Goal: Task Accomplishment & Management: Manage account settings

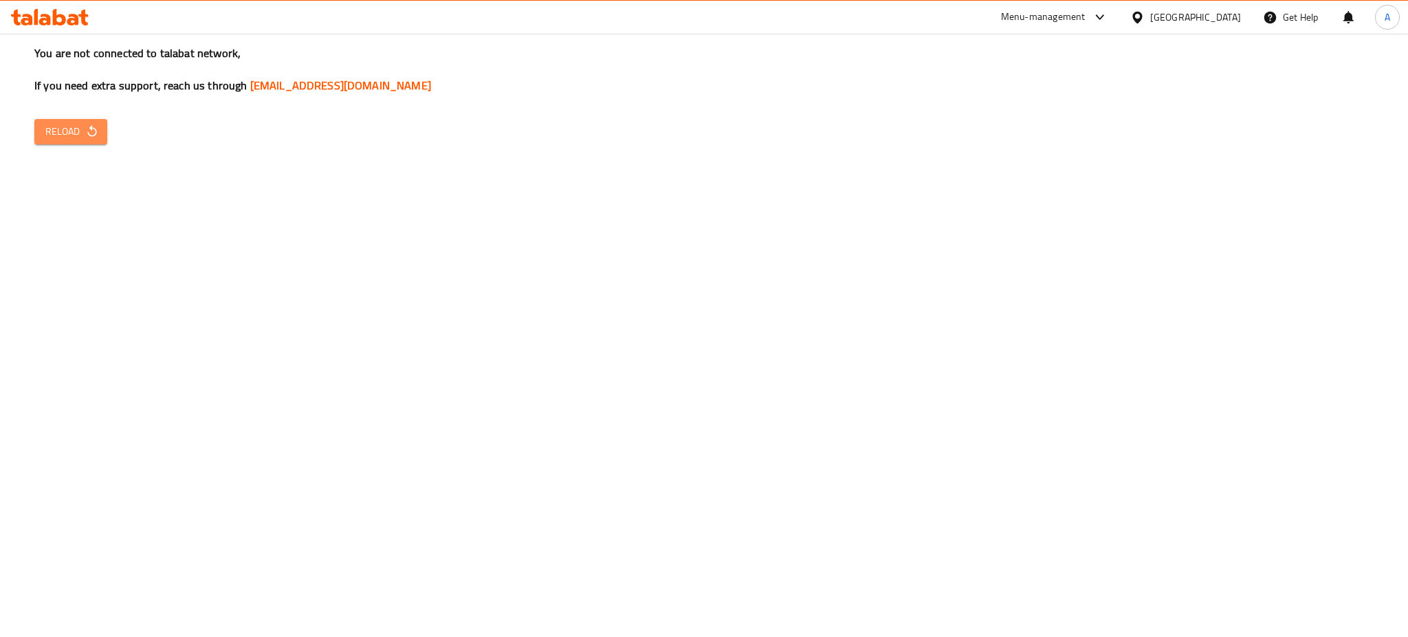
click at [68, 124] on span "Reload" at bounding box center [70, 131] width 51 height 17
click at [68, 125] on span "Reload" at bounding box center [70, 131] width 51 height 17
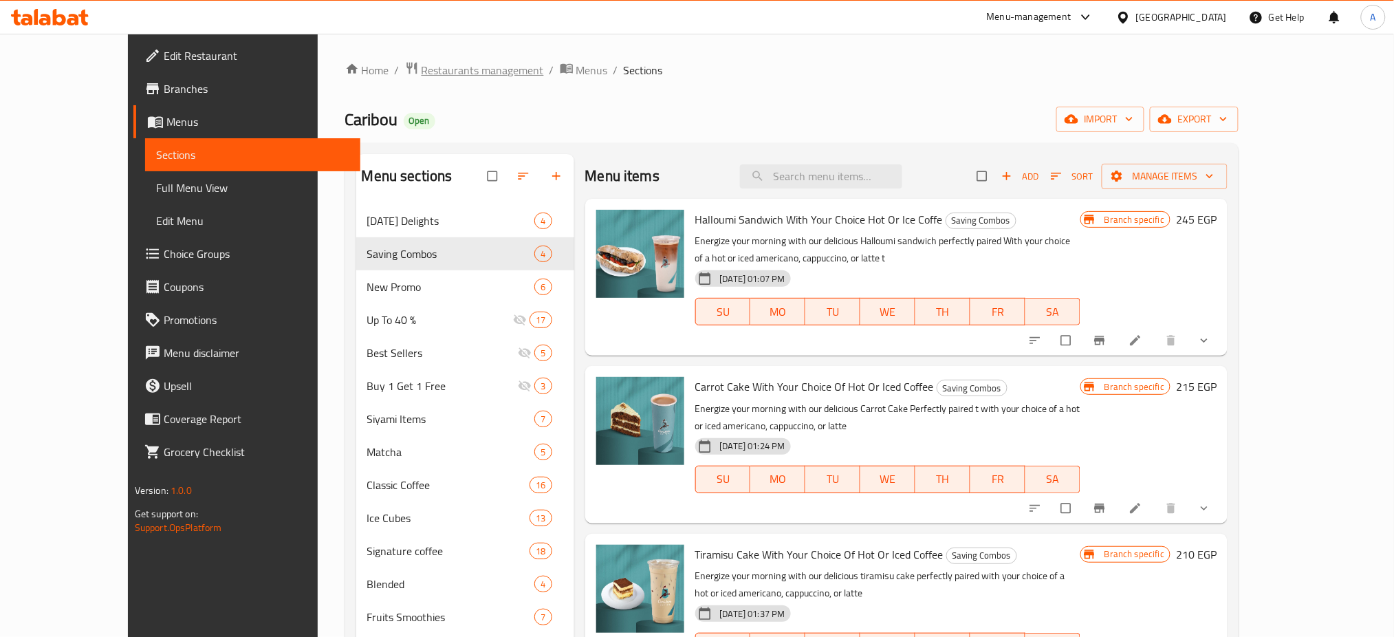
click at [421, 64] on span "Restaurants management" at bounding box center [482, 70] width 122 height 17
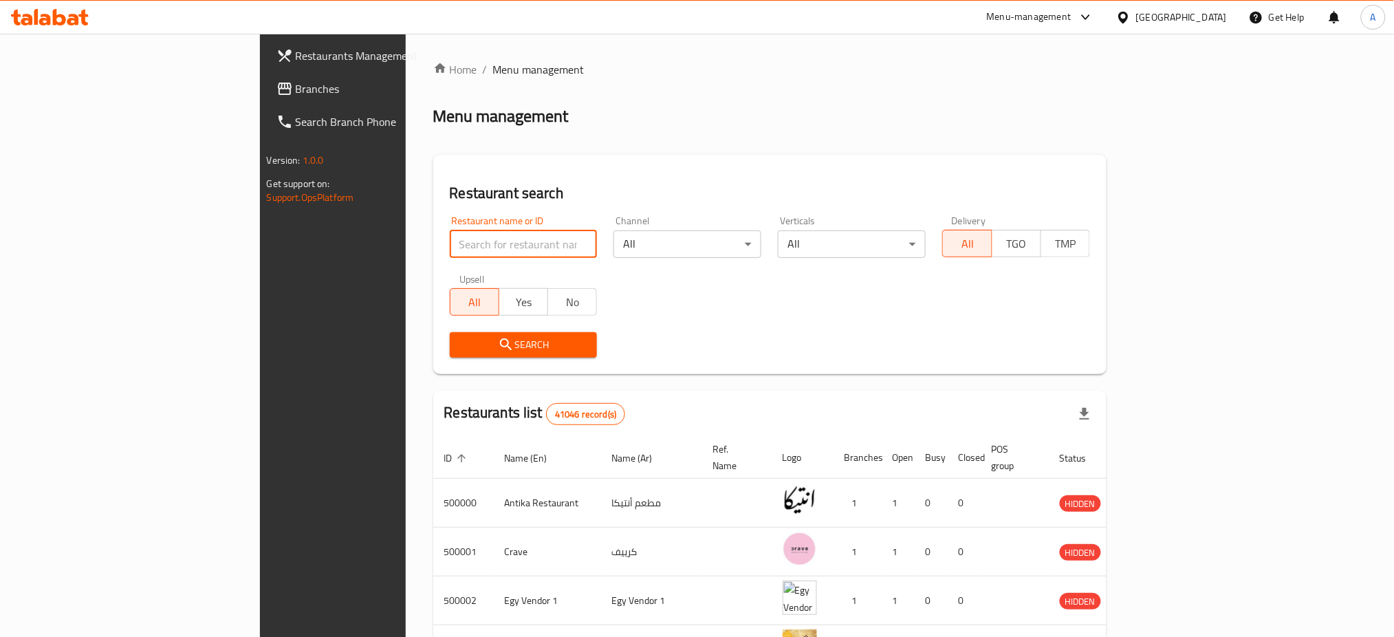
click at [450, 254] on input "search" at bounding box center [524, 244] width 148 height 28
type input "Ovio"
click button "Search" at bounding box center [524, 344] width 148 height 25
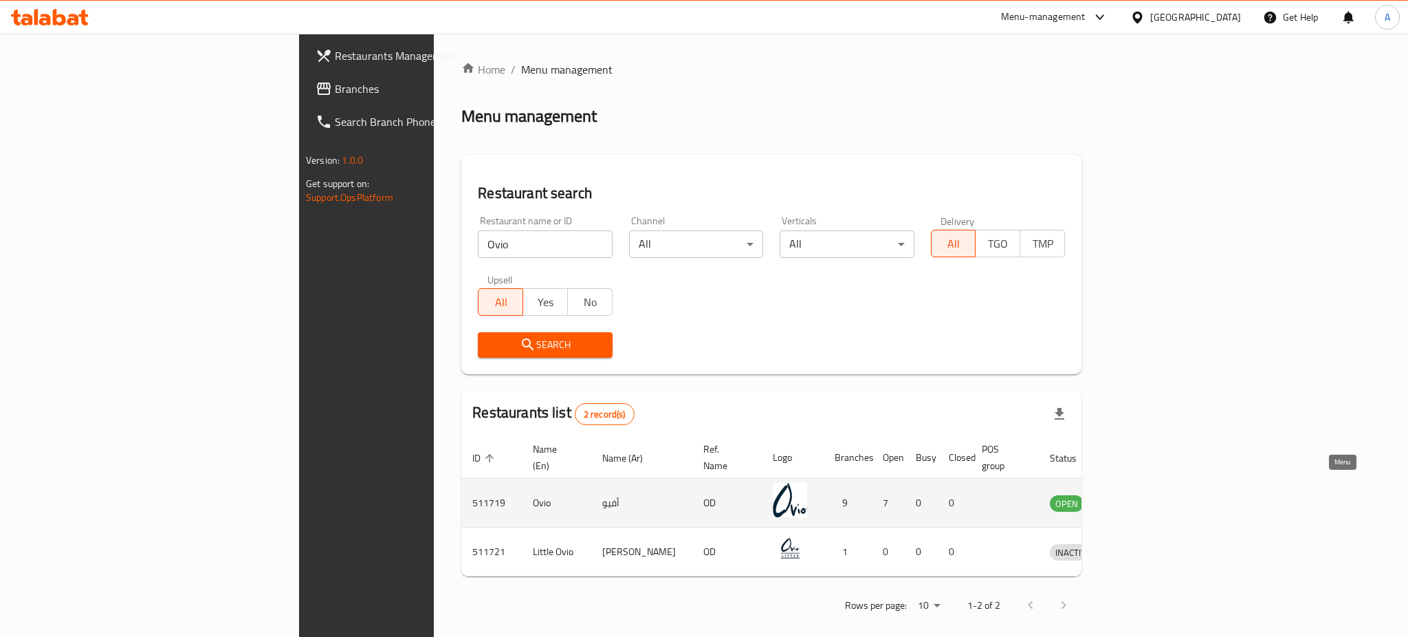
click at [1141, 494] on icon "enhanced table" at bounding box center [1132, 502] width 17 height 17
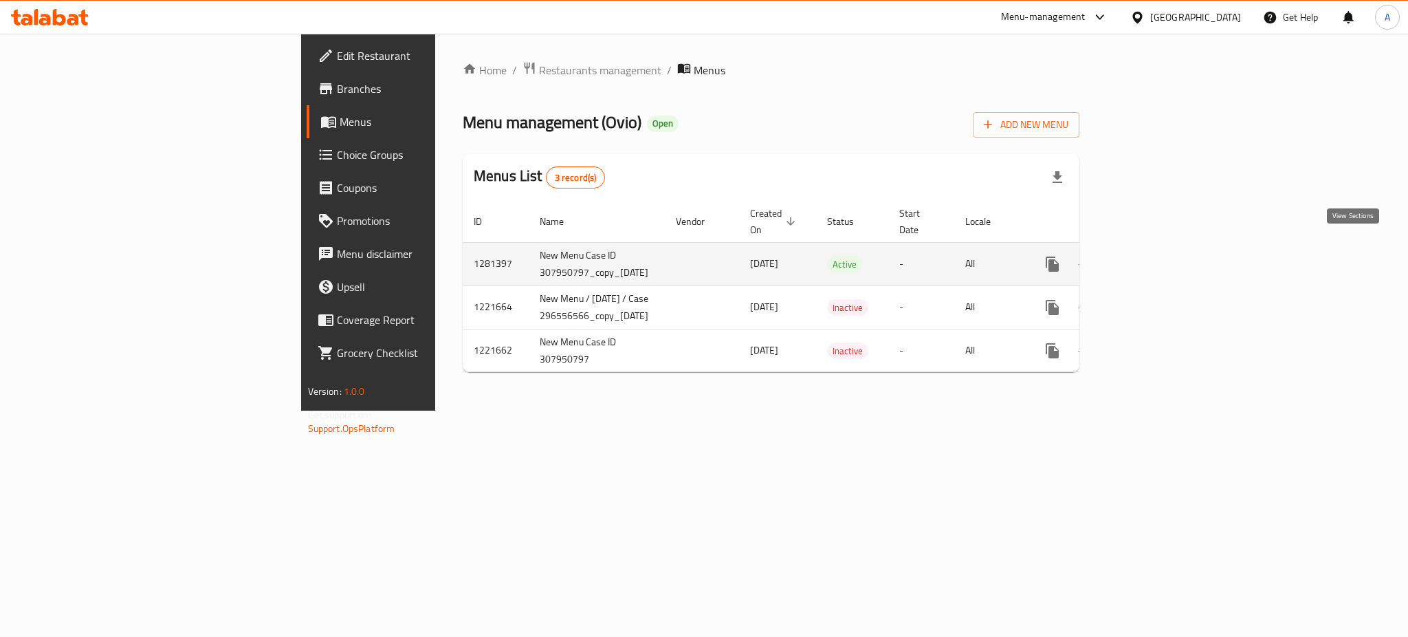
click at [1160, 256] on icon "enhanced table" at bounding box center [1151, 264] width 17 height 17
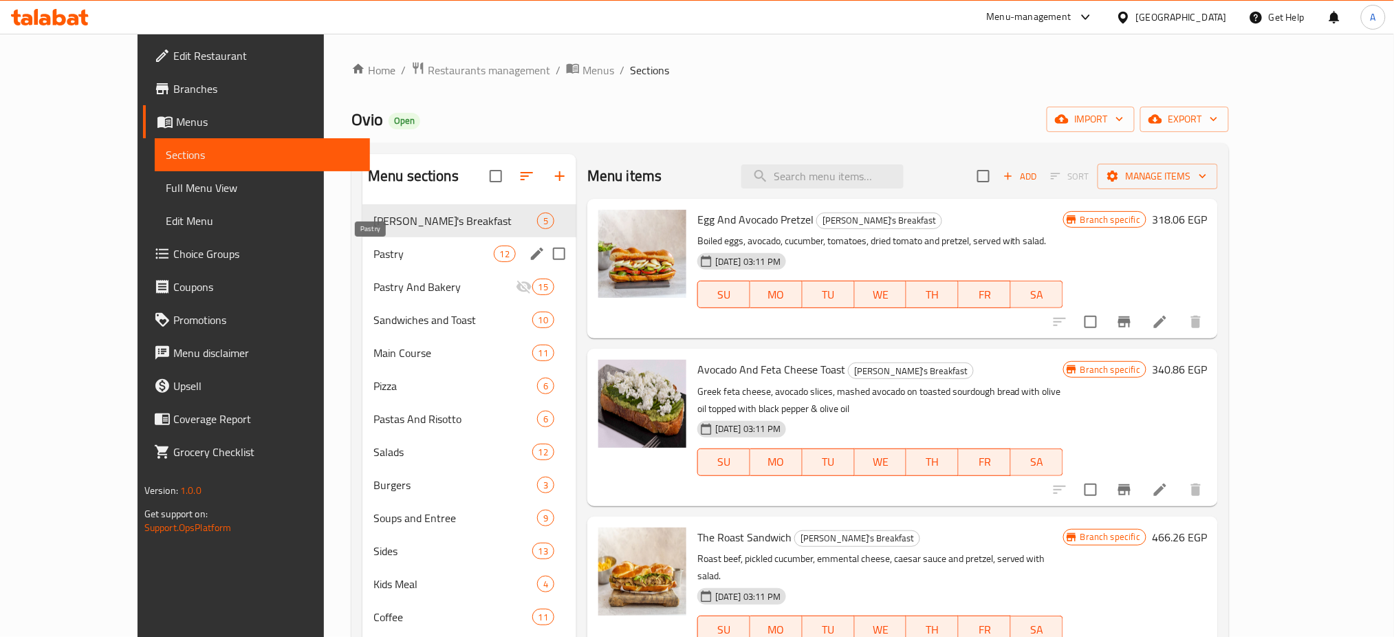
click at [373, 251] on span "Pastry" at bounding box center [433, 253] width 120 height 17
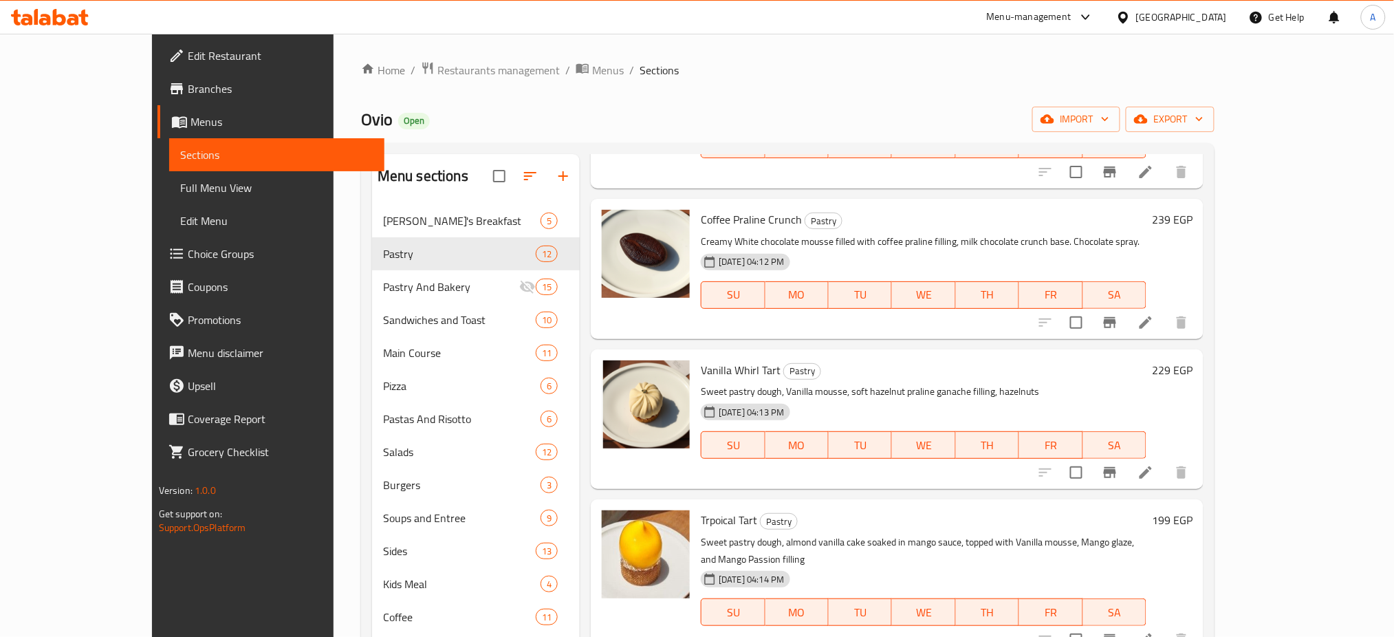
scroll to position [1138, 0]
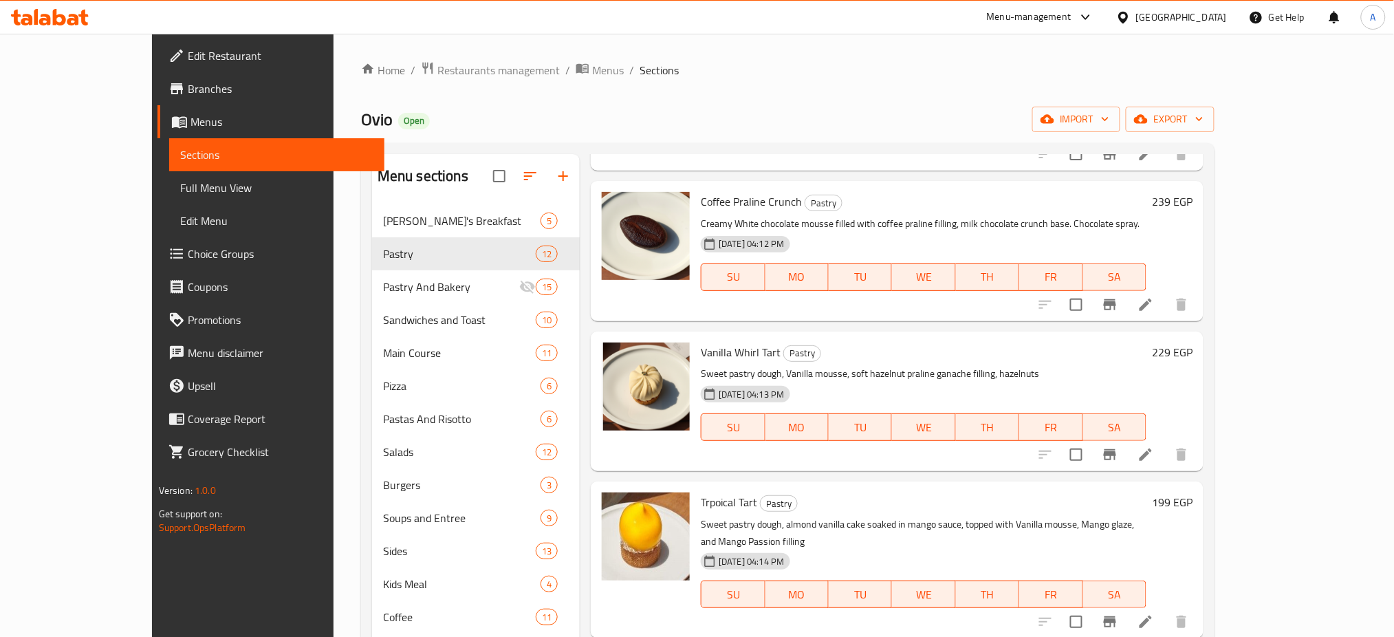
click at [1152, 331] on div "Vanilla Whirl Tart Pastry Sweet pastry dough, Vanilla mousse, soft hazelnut pra…" at bounding box center [897, 401] width 613 height 140
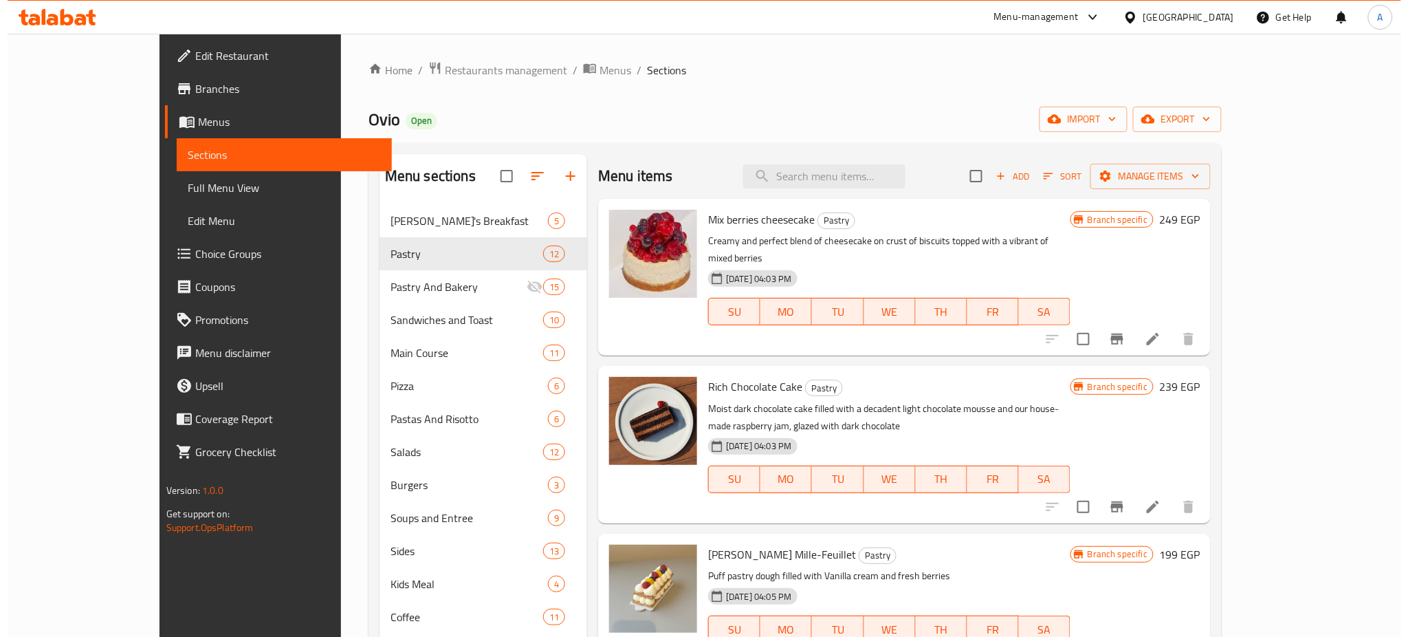
scroll to position [53, 0]
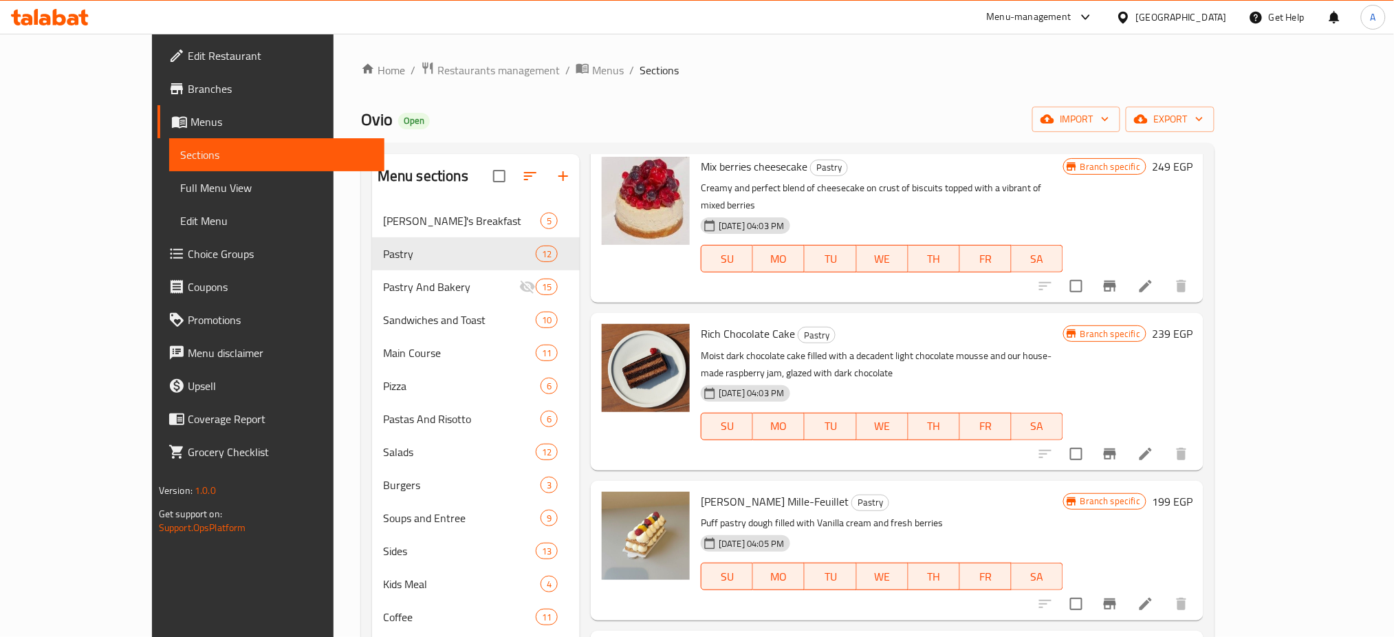
click at [1118, 278] on icon "Branch-specific-item" at bounding box center [1109, 286] width 17 height 17
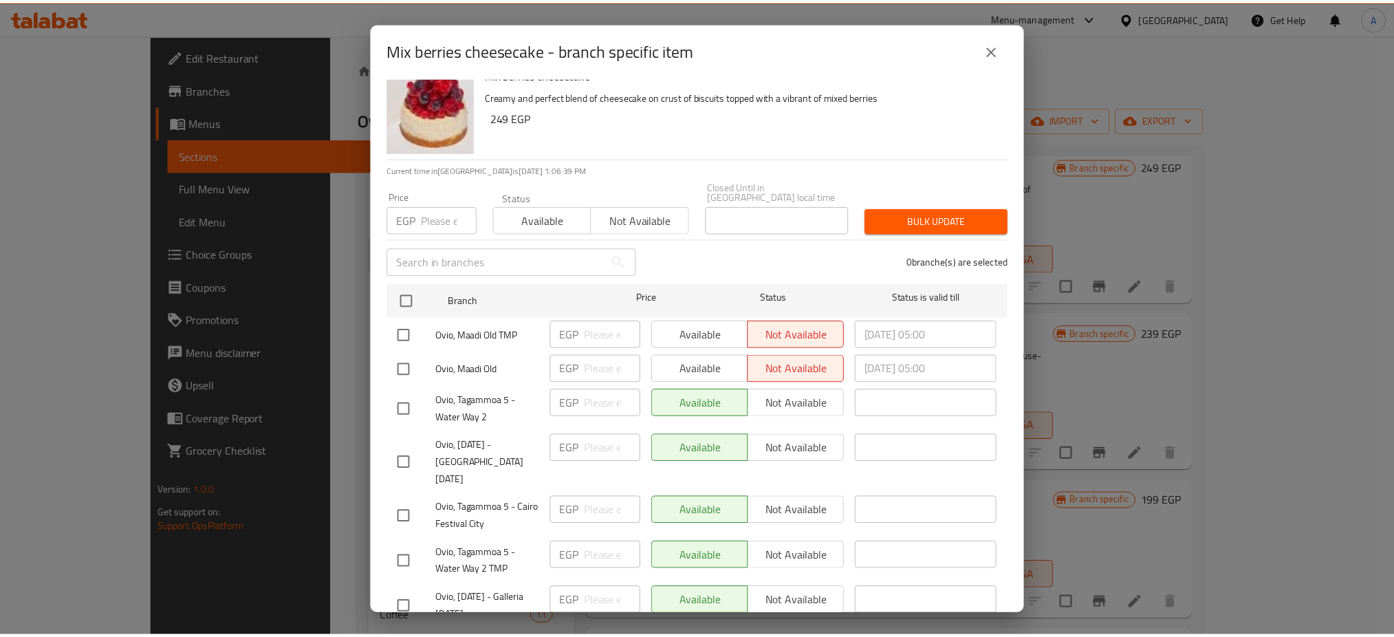
scroll to position [134, 0]
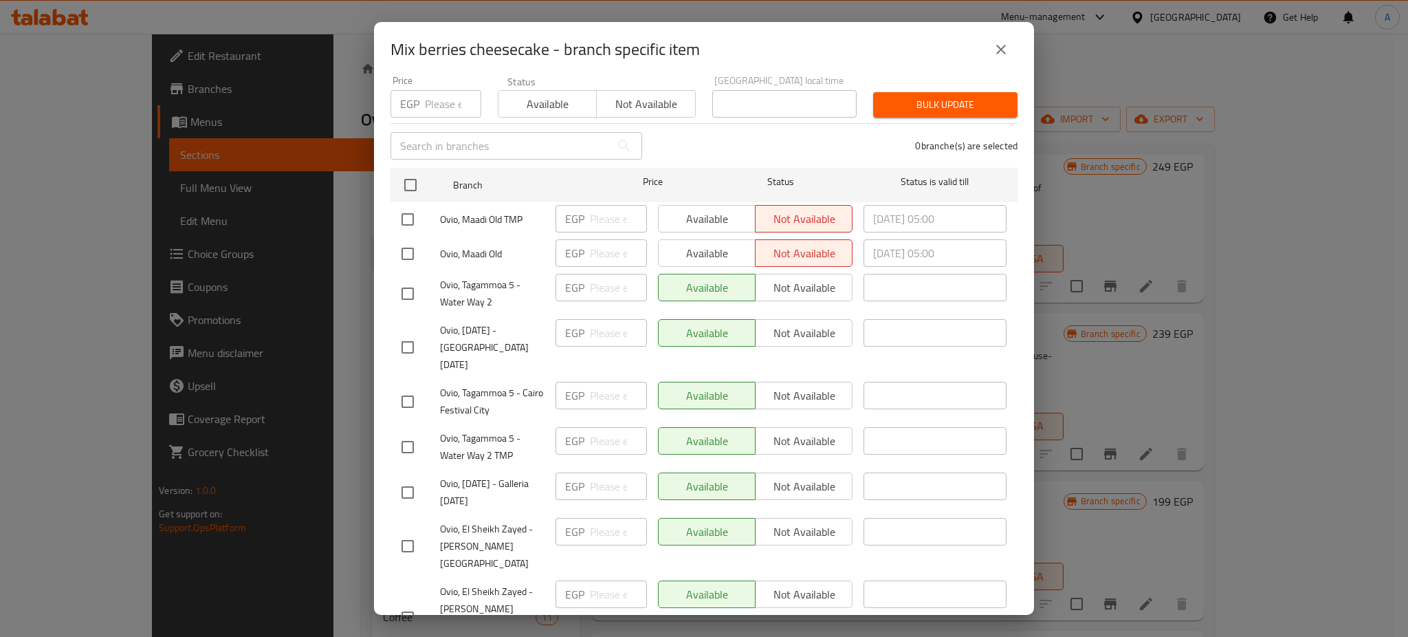
click at [1070, 293] on div "Mix berries cheesecake - branch specific item Mix berries cheesecake Creamy and…" at bounding box center [704, 318] width 1408 height 637
click at [1258, 467] on div "Mix berries cheesecake - branch specific item Mix berries cheesecake Creamy and…" at bounding box center [704, 318] width 1408 height 637
click at [995, 36] on button "close" at bounding box center [1001, 49] width 33 height 33
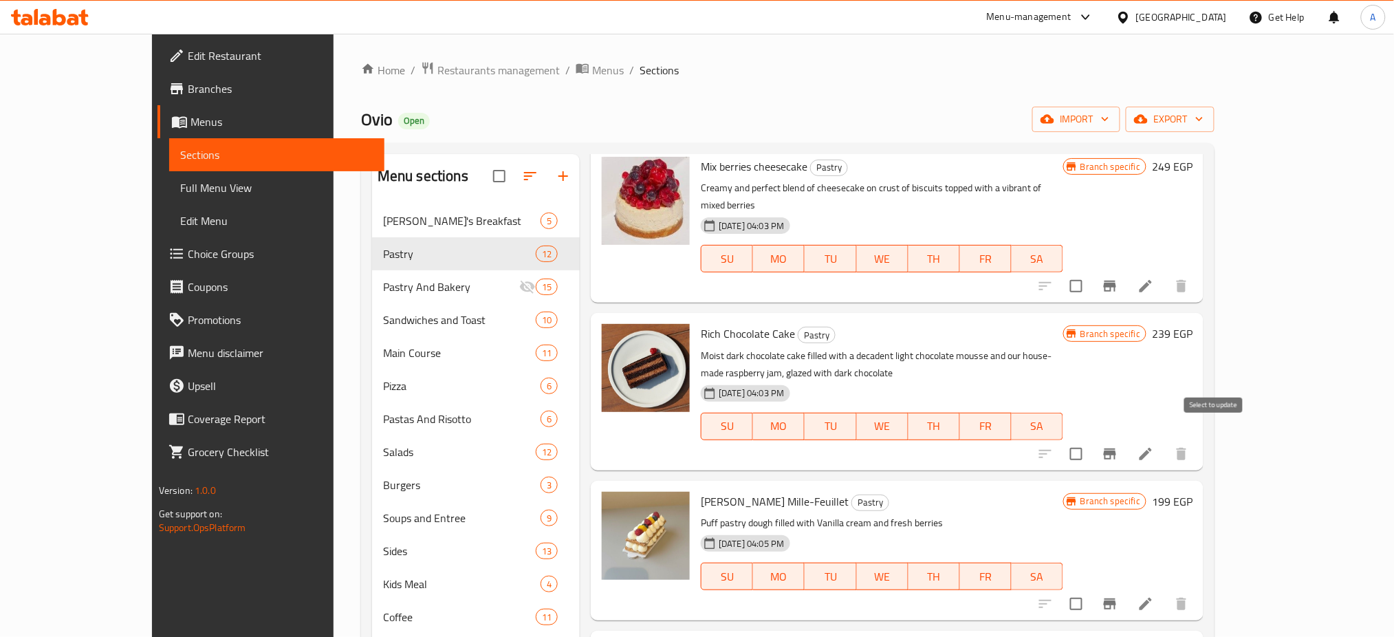
click at [1118, 446] on icon "Branch-specific-item" at bounding box center [1109, 454] width 17 height 17
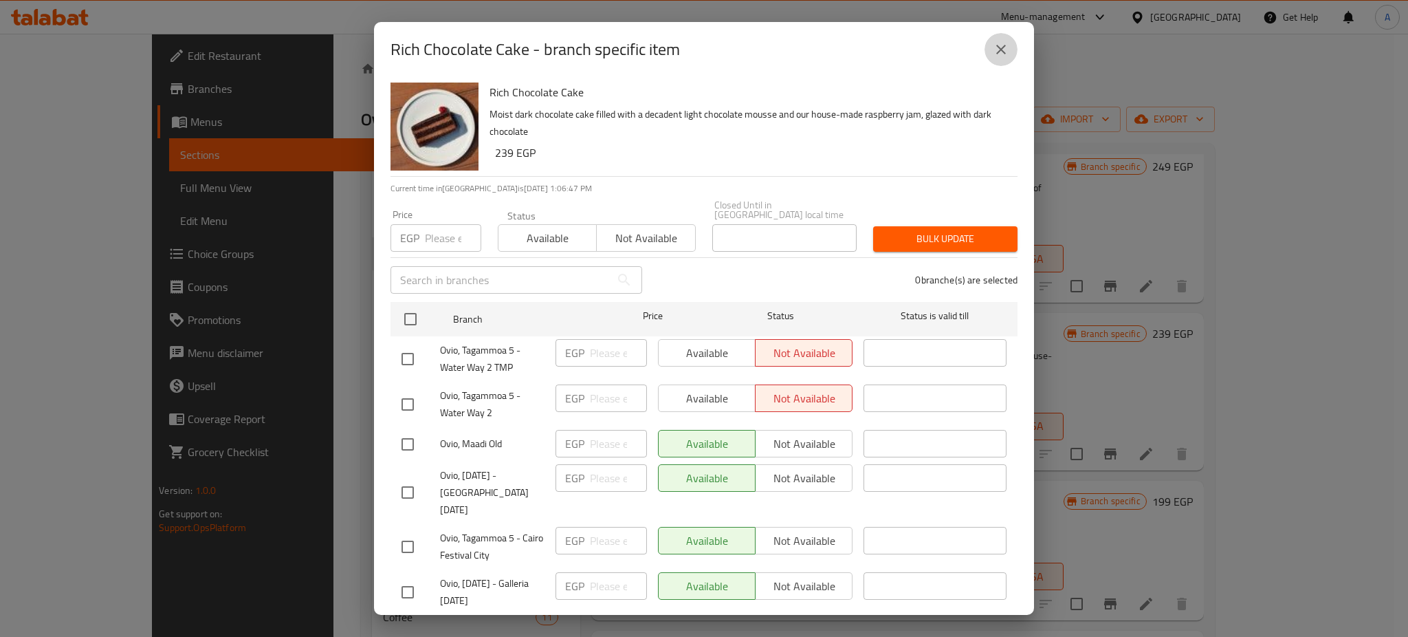
click at [1004, 47] on icon "close" at bounding box center [1001, 50] width 10 height 10
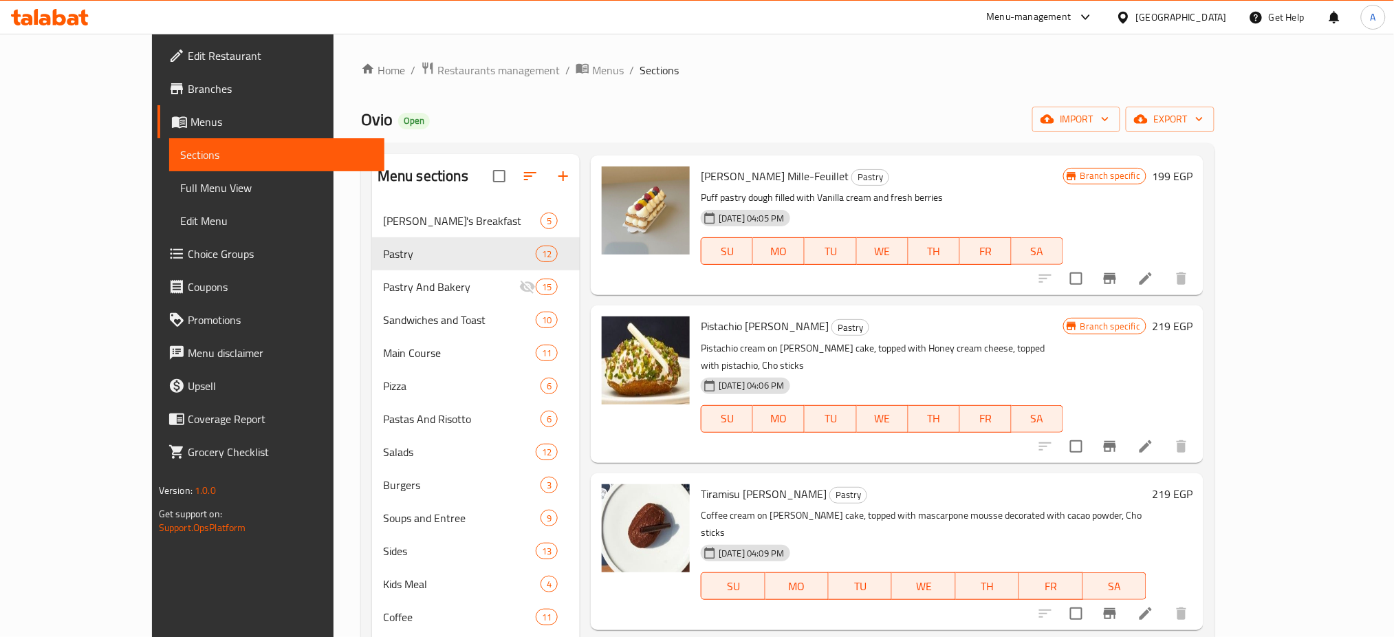
scroll to position [383, 0]
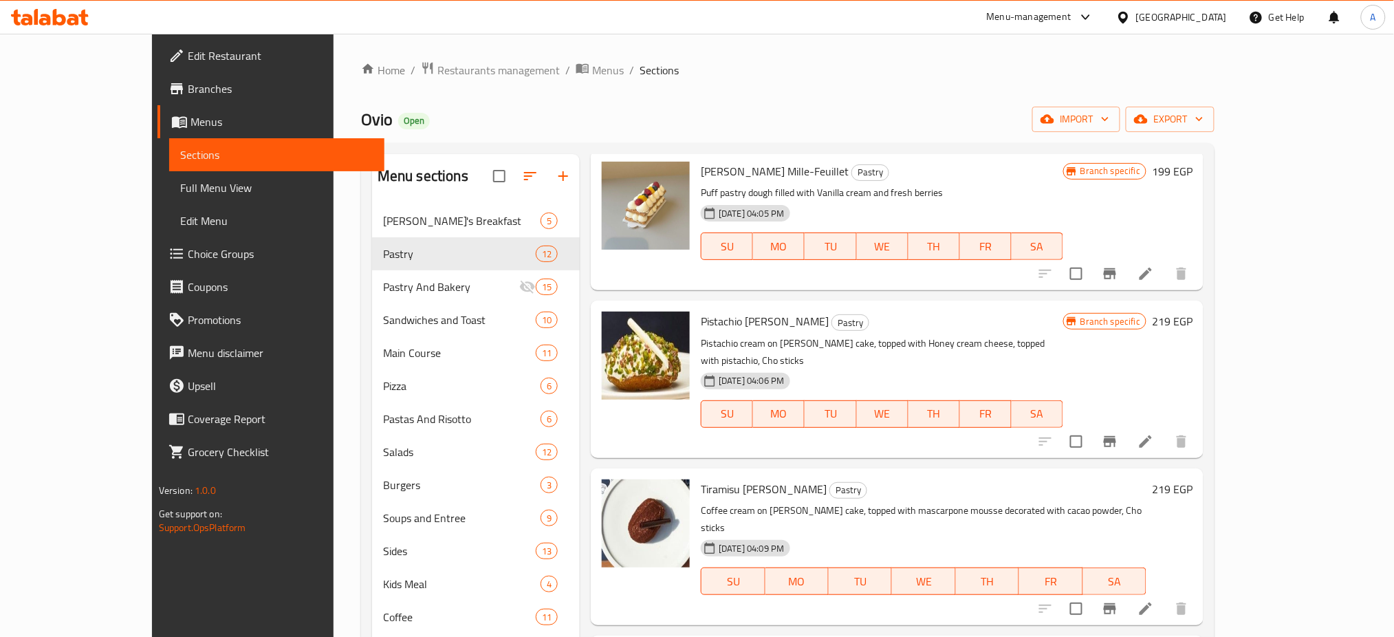
click at [1118, 433] on icon "Branch-specific-item" at bounding box center [1109, 441] width 17 height 17
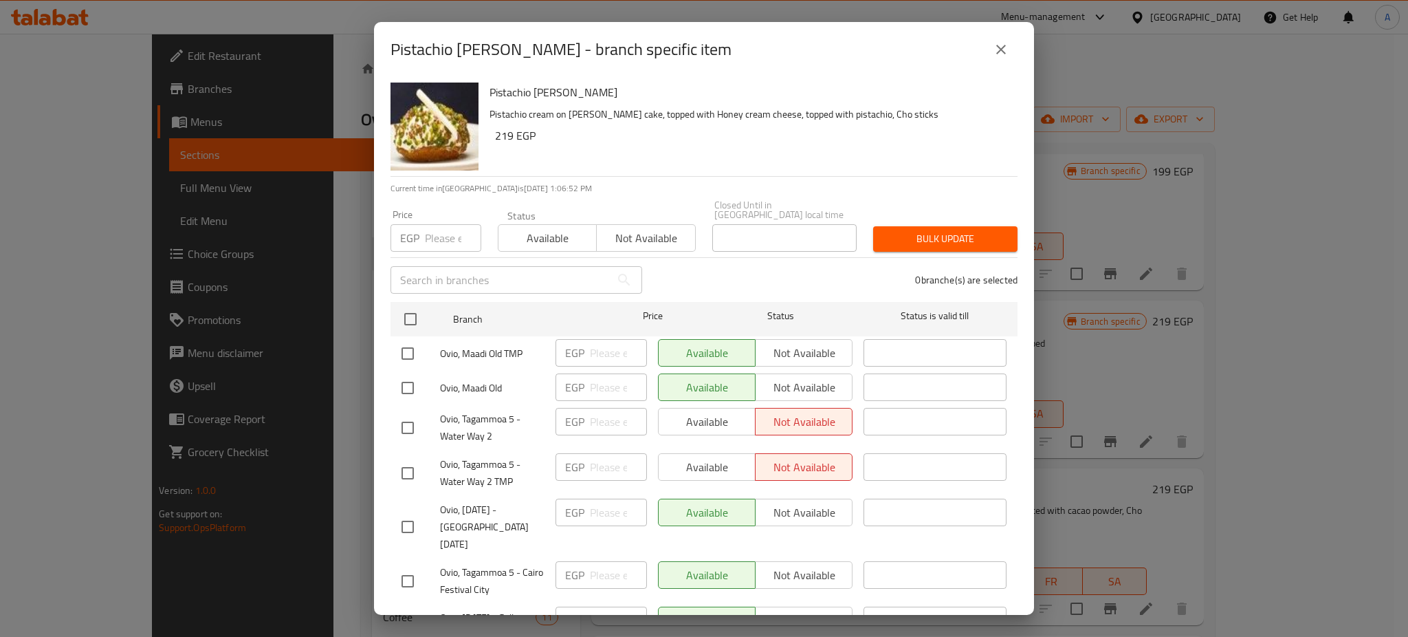
click at [1000, 43] on icon "close" at bounding box center [1001, 49] width 17 height 17
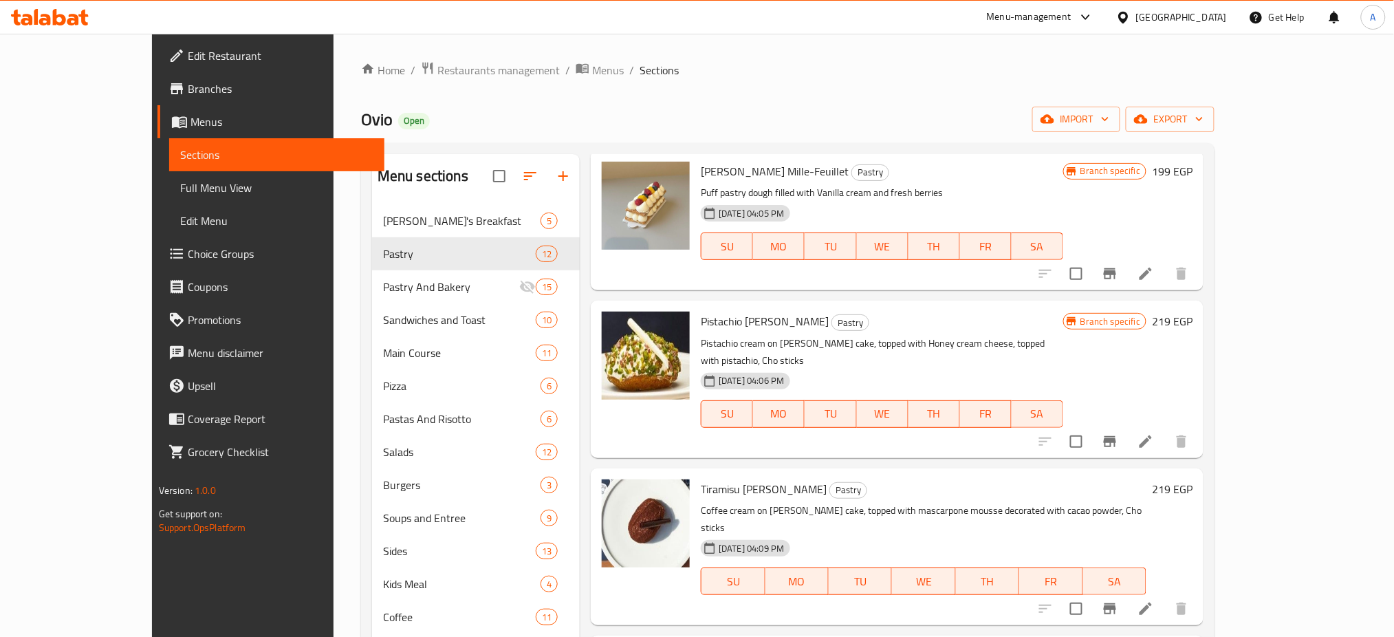
click at [1117, 502] on p "Coffee cream on Madeline cake, topped with mascarpone mousse decorated with cac…" at bounding box center [924, 519] width 446 height 34
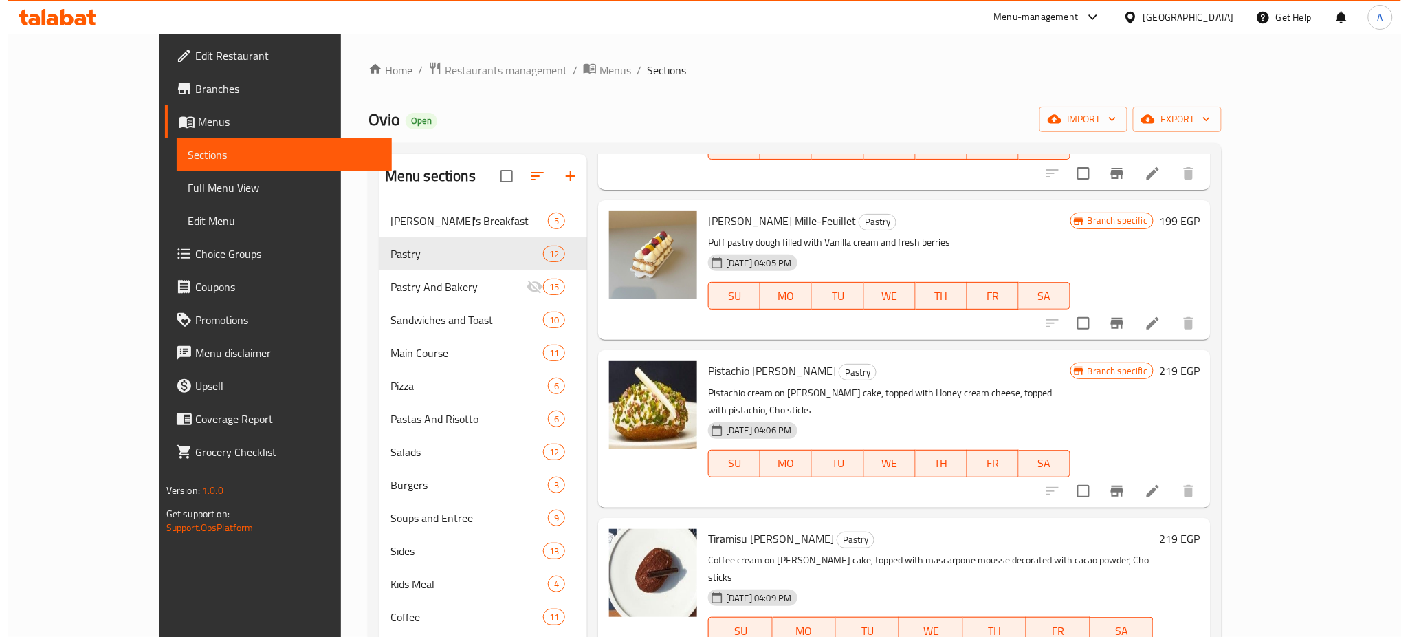
scroll to position [334, 0]
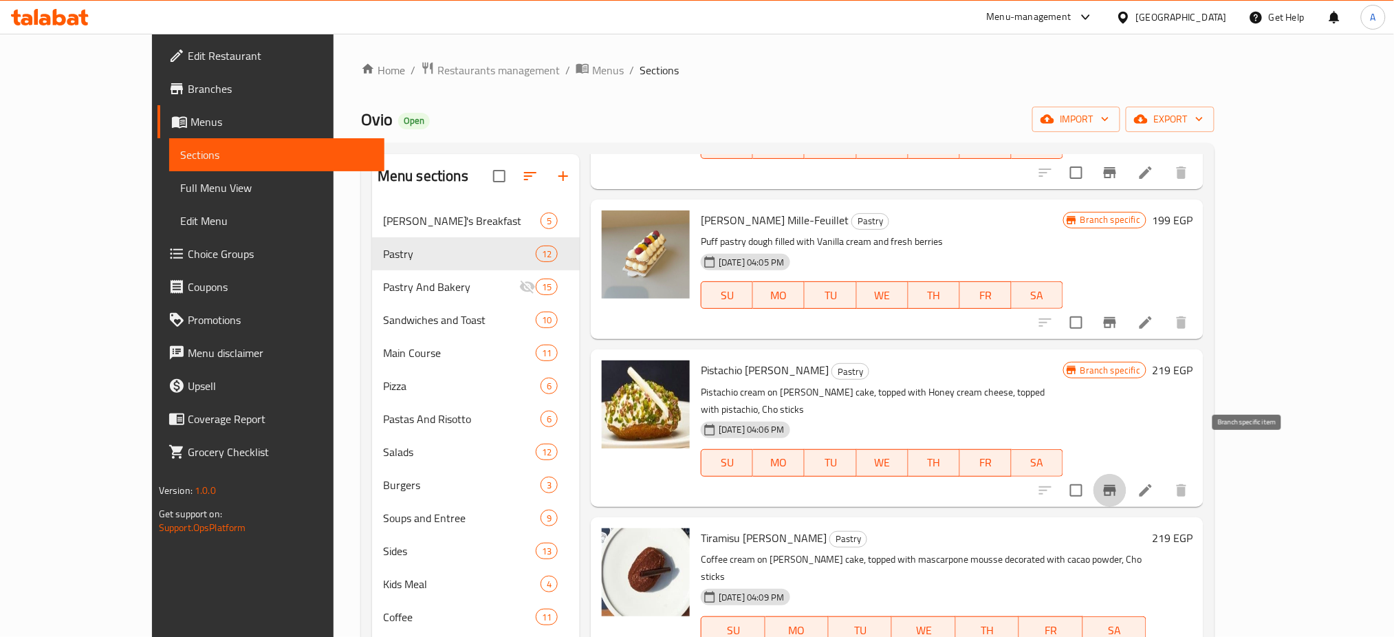
click at [1126, 474] on button "Branch-specific-item" at bounding box center [1109, 490] width 33 height 33
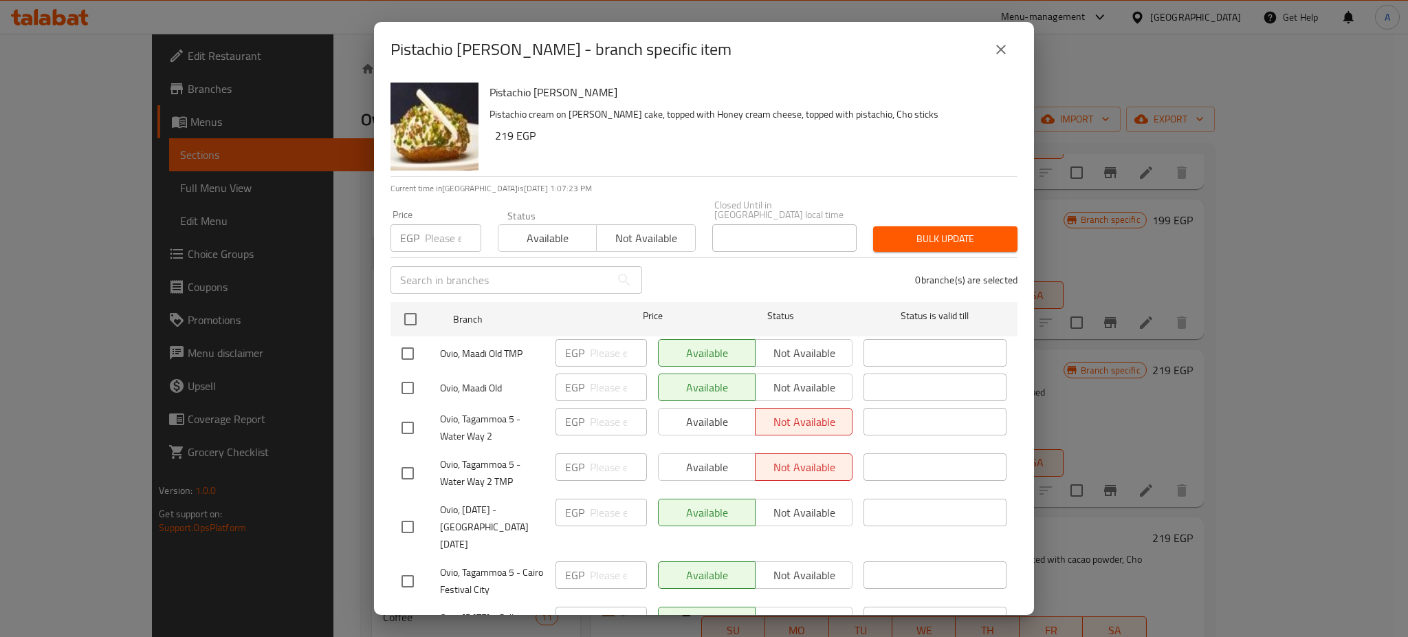
click at [1150, 372] on div "Pistachio Madeline - branch specific item Pistachio Madeline Pistachio cream on…" at bounding box center [704, 318] width 1408 height 637
click at [1003, 55] on icon "close" at bounding box center [1001, 49] width 17 height 17
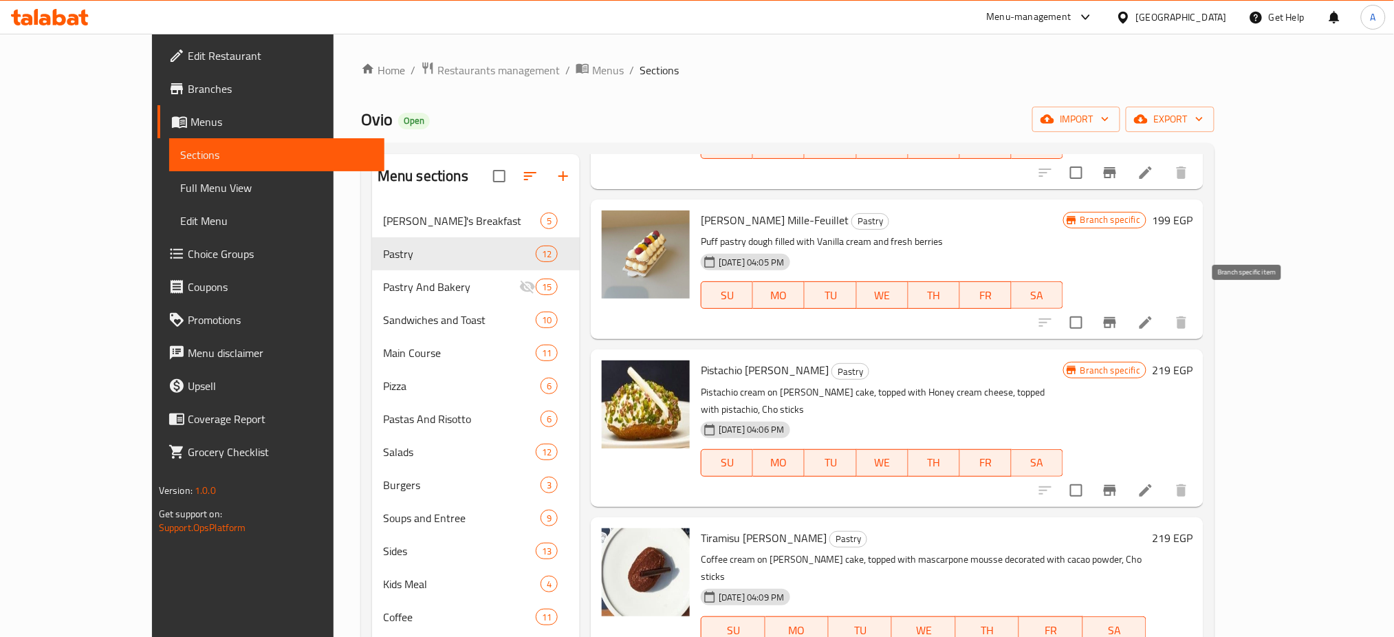
click at [1116, 317] on icon "Branch-specific-item" at bounding box center [1109, 322] width 12 height 11
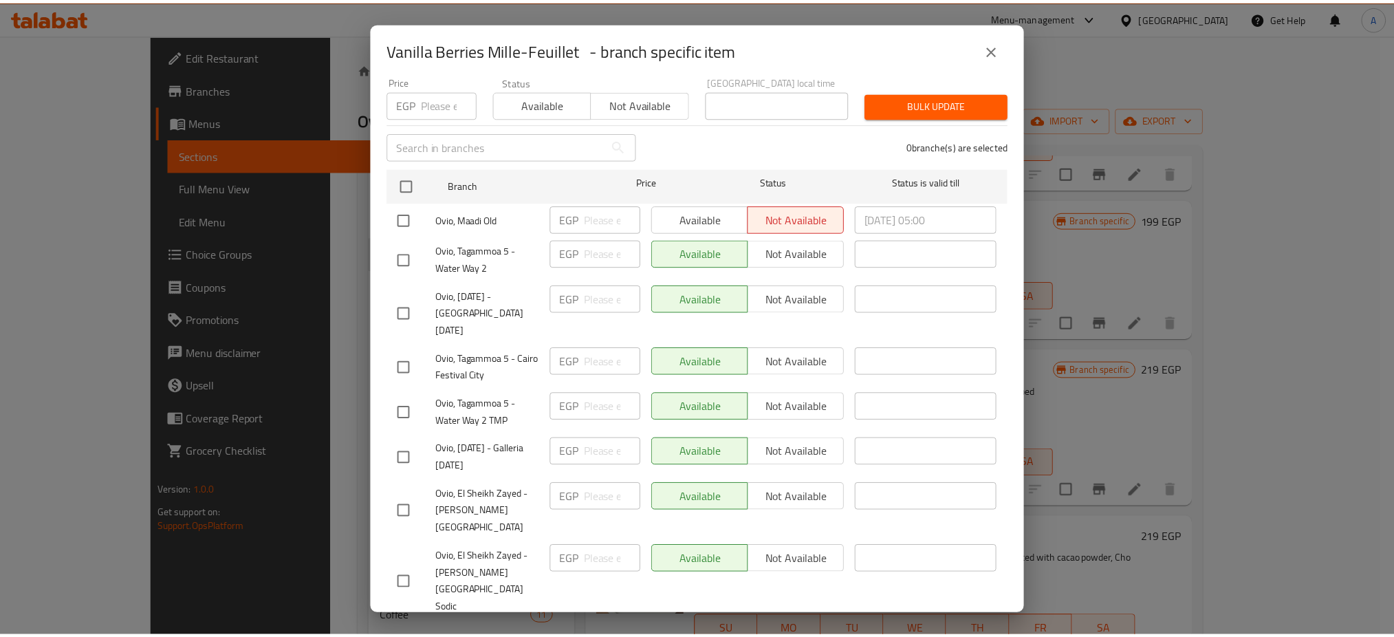
scroll to position [0, 0]
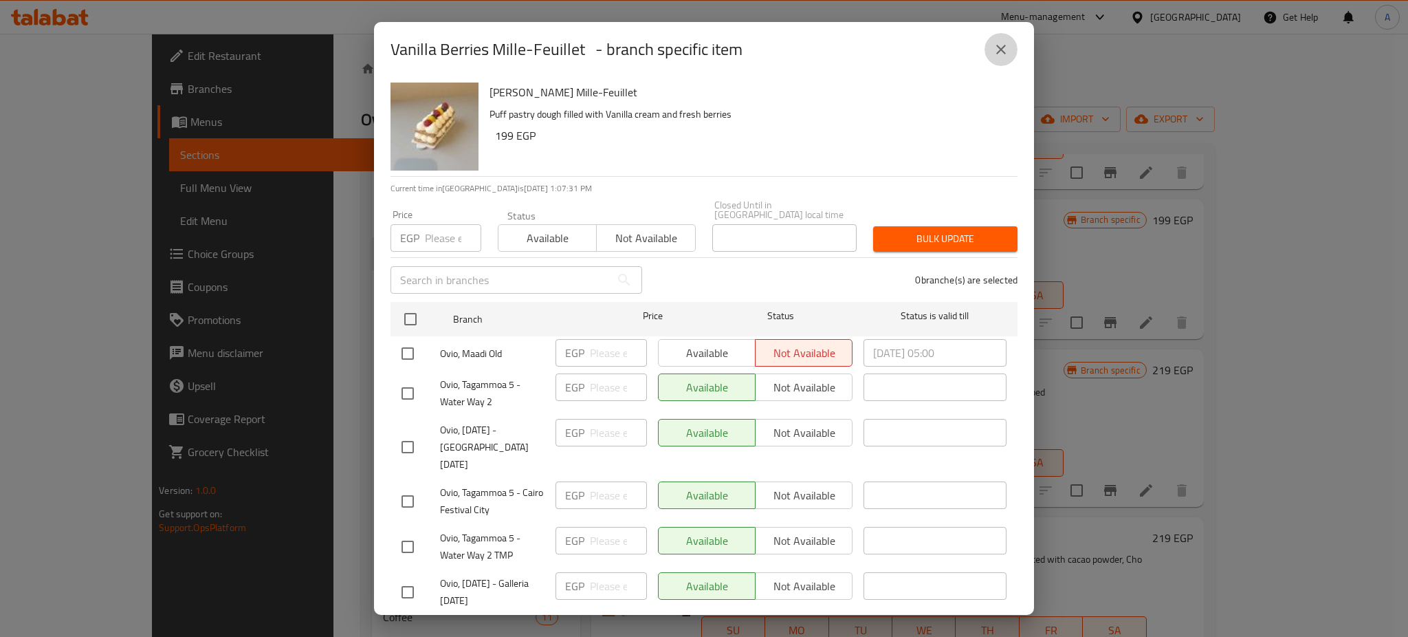
click at [1001, 49] on icon "close" at bounding box center [1001, 50] width 10 height 10
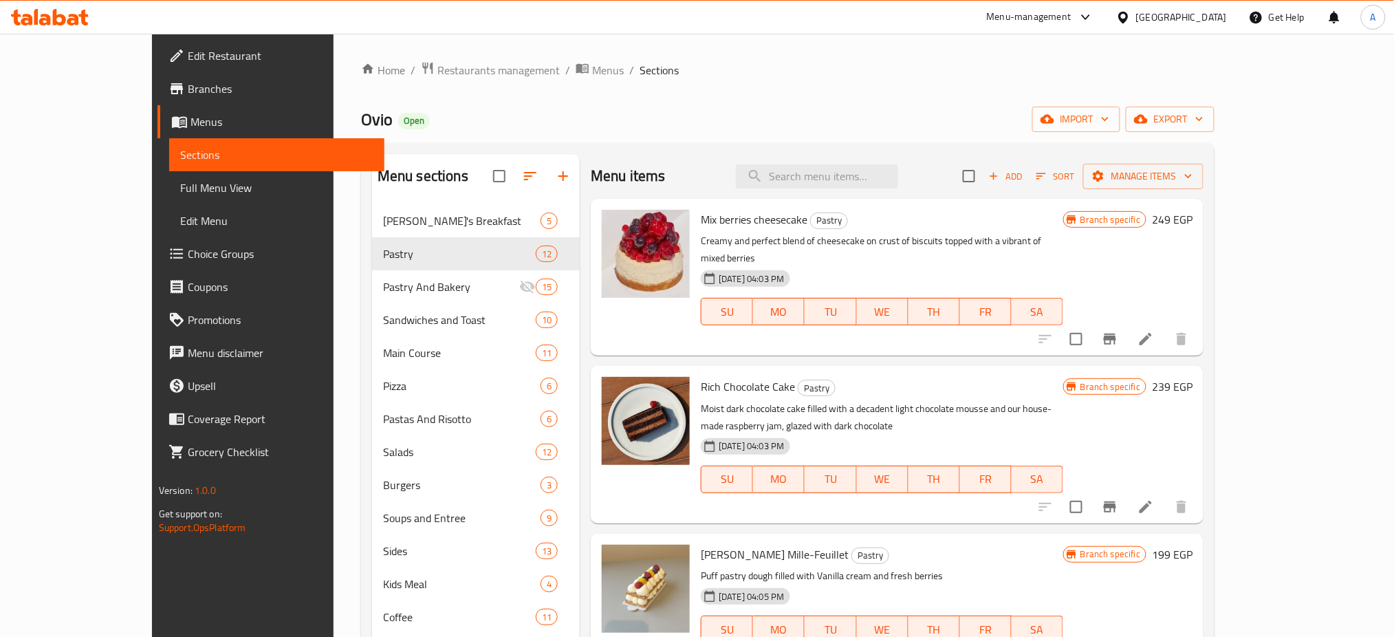
click at [1059, 87] on div "Home / Restaurants management / Menus / Sections Ovio Open import export Menu s…" at bounding box center [787, 471] width 853 height 820
click at [437, 72] on span "Restaurants management" at bounding box center [498, 70] width 122 height 17
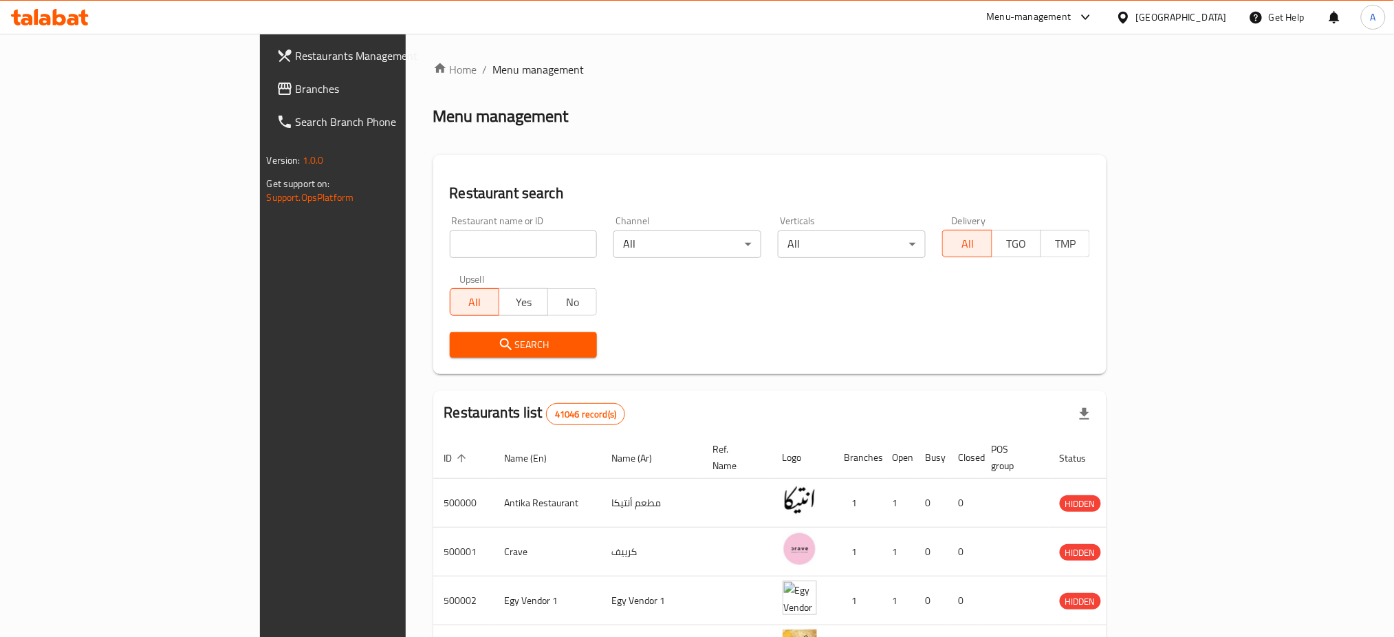
click at [450, 251] on input "search" at bounding box center [524, 244] width 148 height 28
type input "س"
type input "caribou"
click button "Search" at bounding box center [524, 344] width 148 height 25
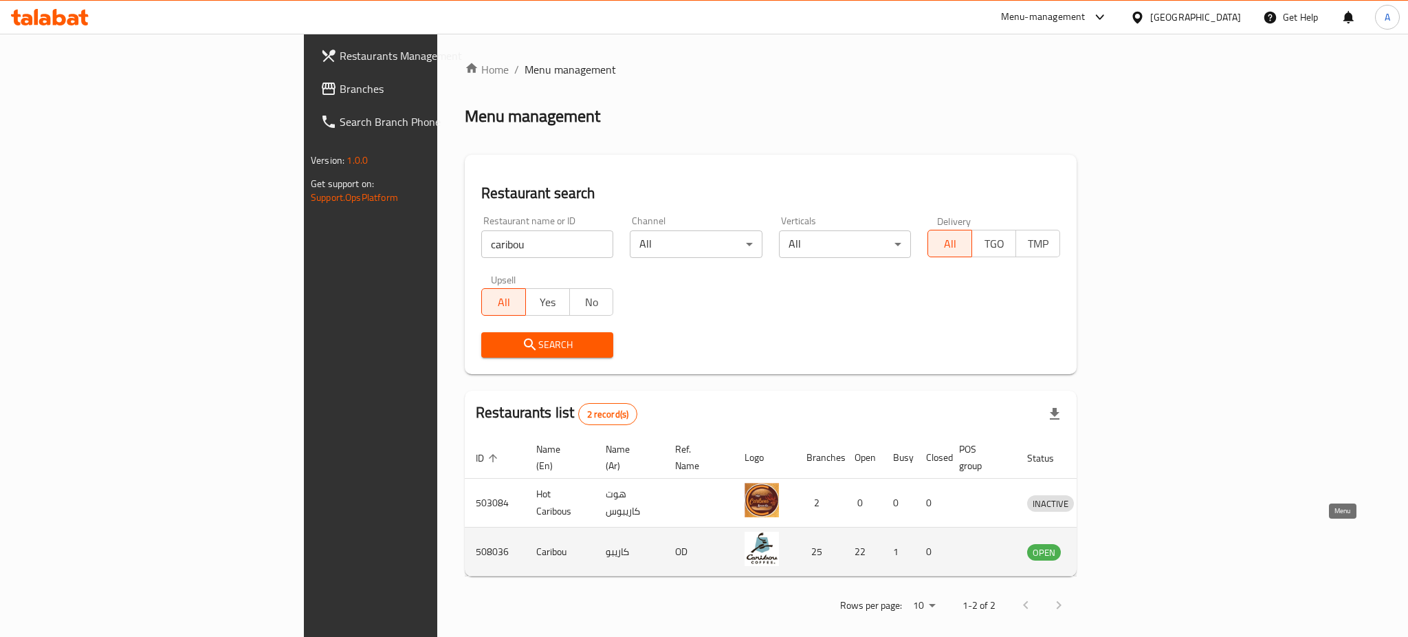
click at [1117, 547] on icon "enhanced table" at bounding box center [1109, 553] width 15 height 12
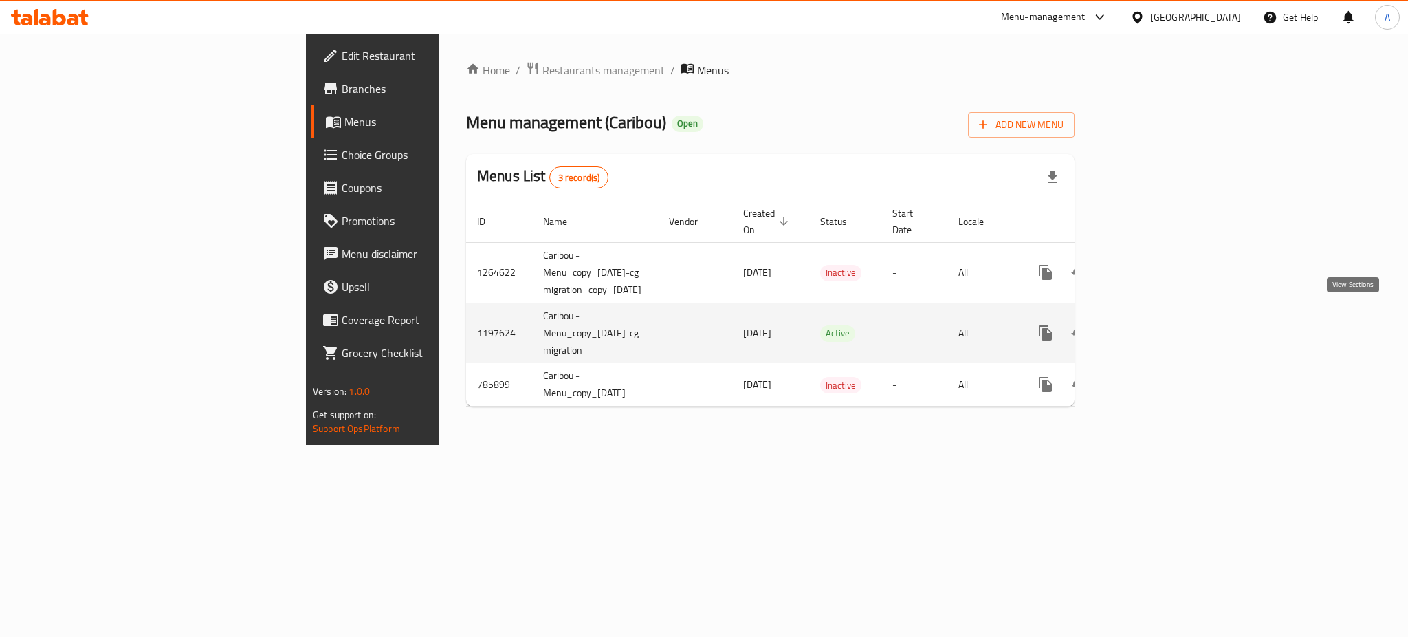
click at [1153, 325] on icon "enhanced table" at bounding box center [1144, 333] width 17 height 17
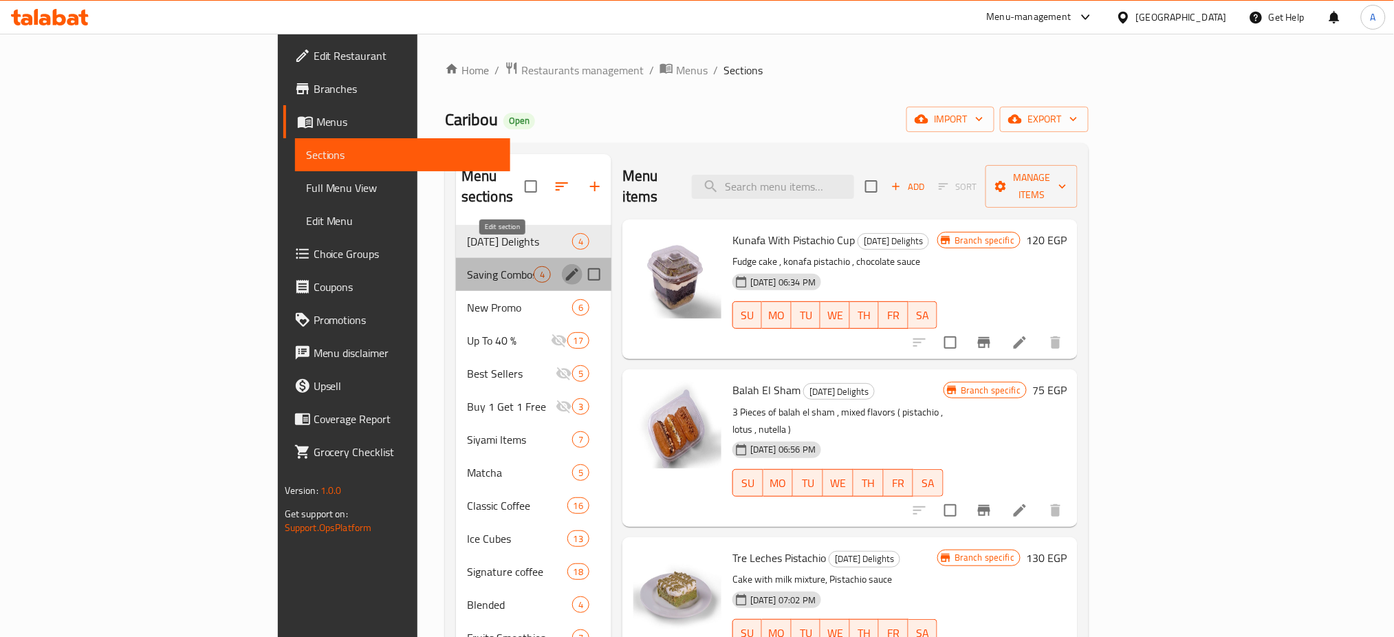
click at [566, 268] on icon "edit" at bounding box center [572, 274] width 12 height 12
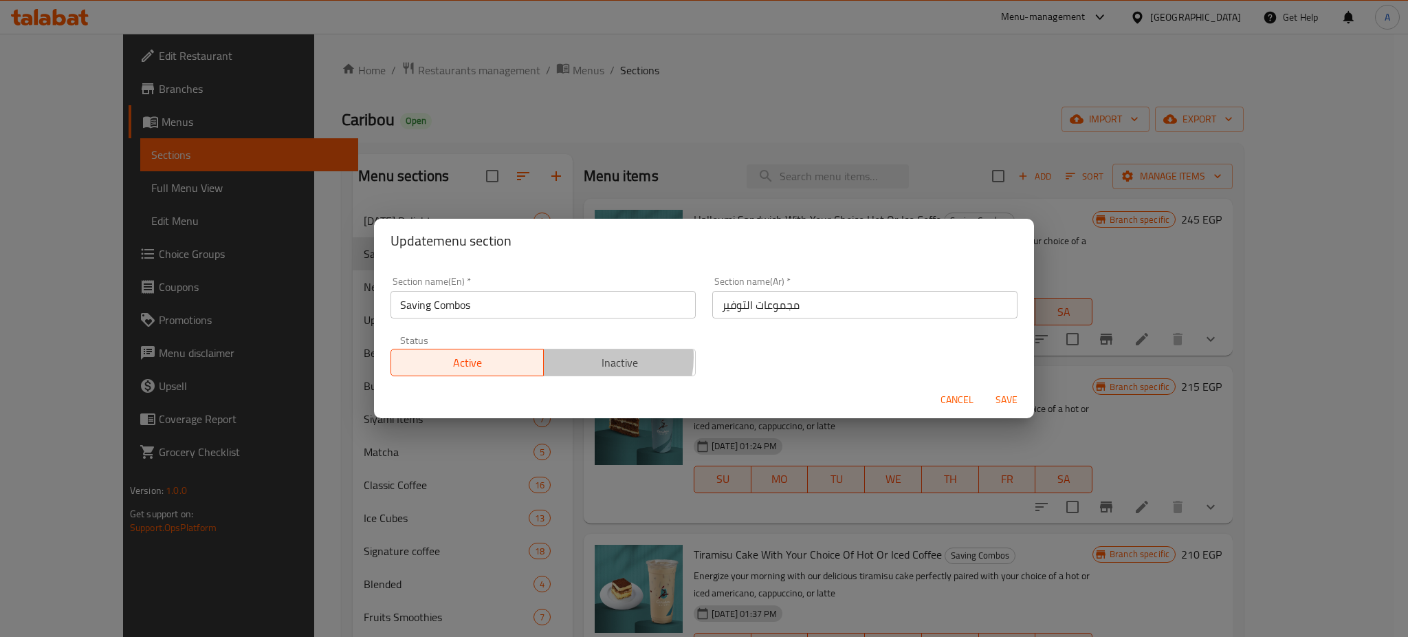
click at [589, 358] on span "Inactive" at bounding box center [620, 363] width 142 height 20
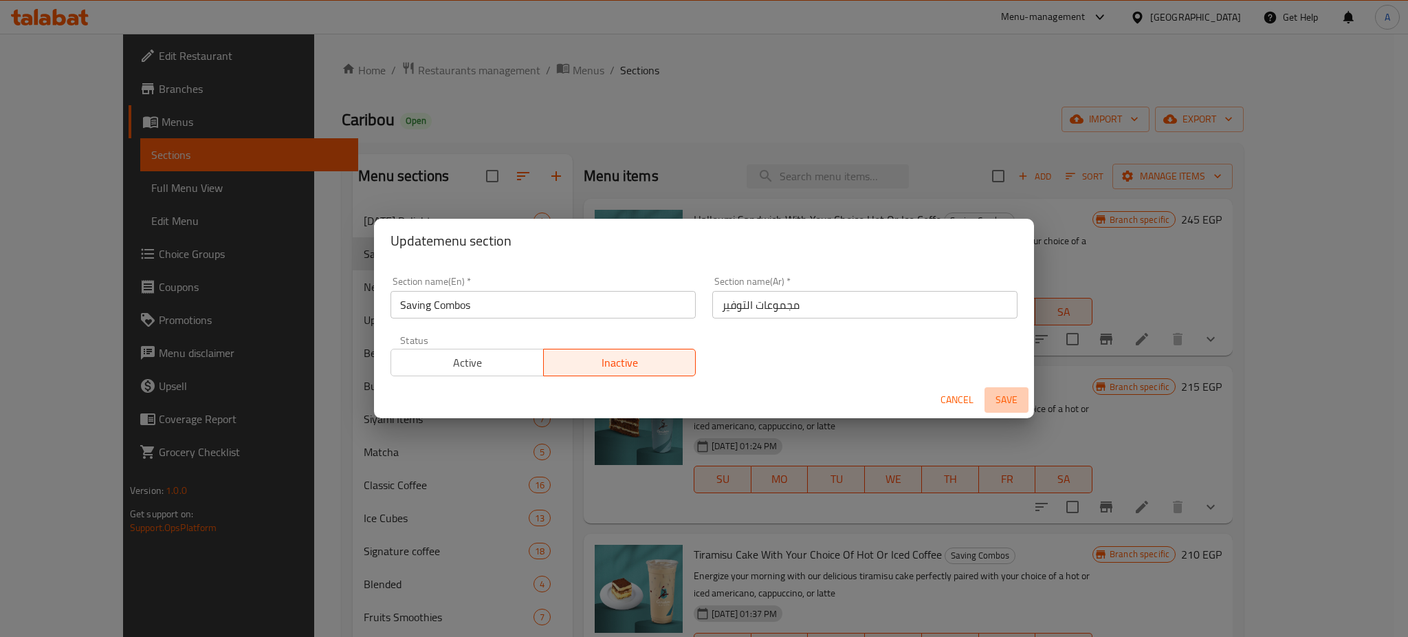
click at [998, 396] on span "Save" at bounding box center [1006, 399] width 33 height 17
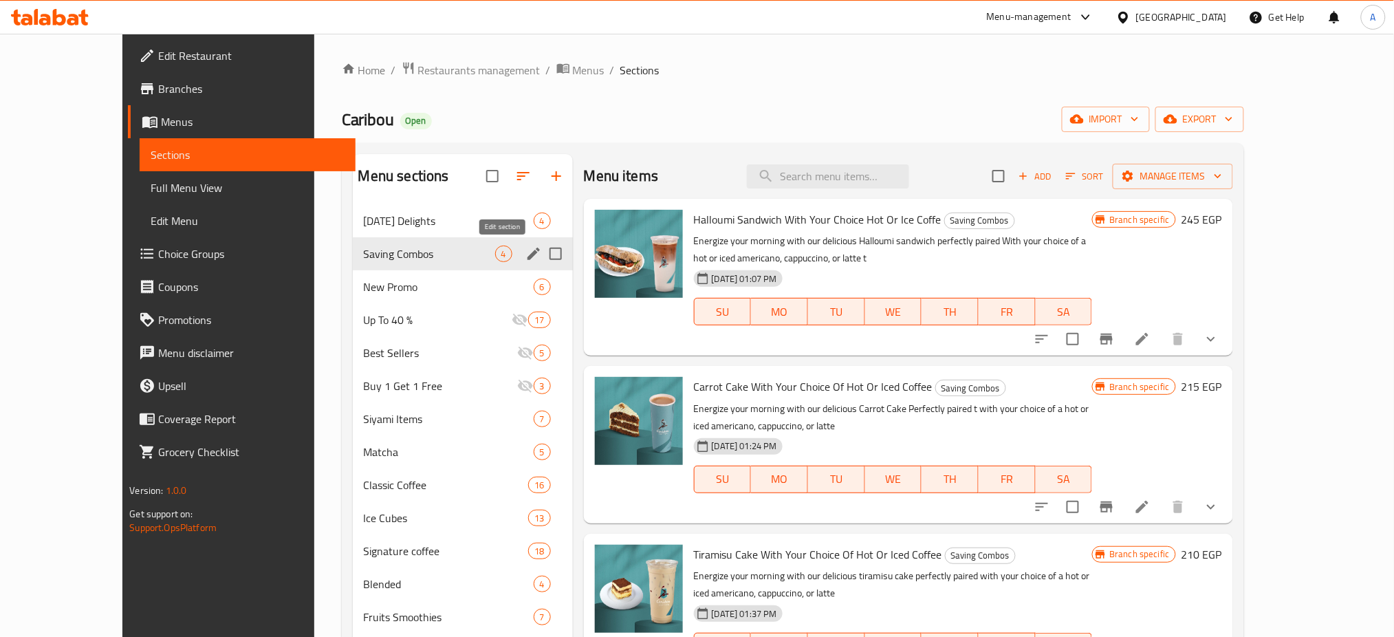
click at [527, 252] on icon "edit" at bounding box center [533, 254] width 12 height 12
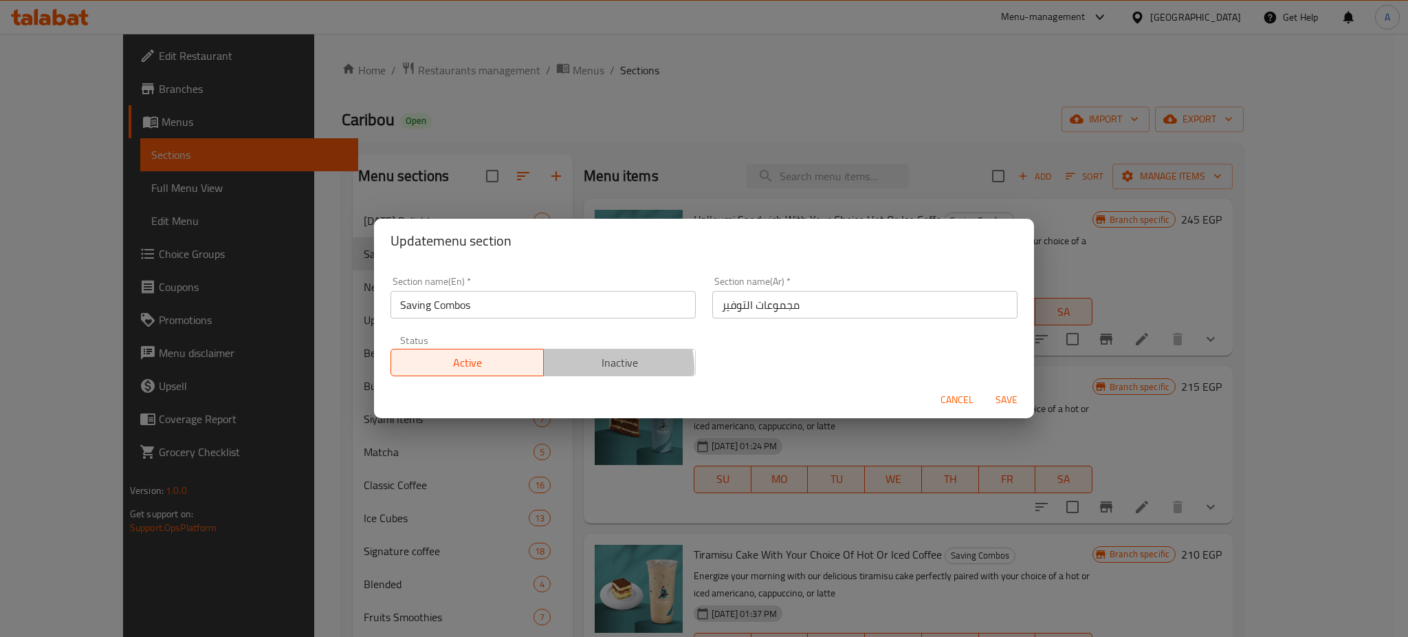
click at [602, 369] on span "Inactive" at bounding box center [620, 363] width 142 height 20
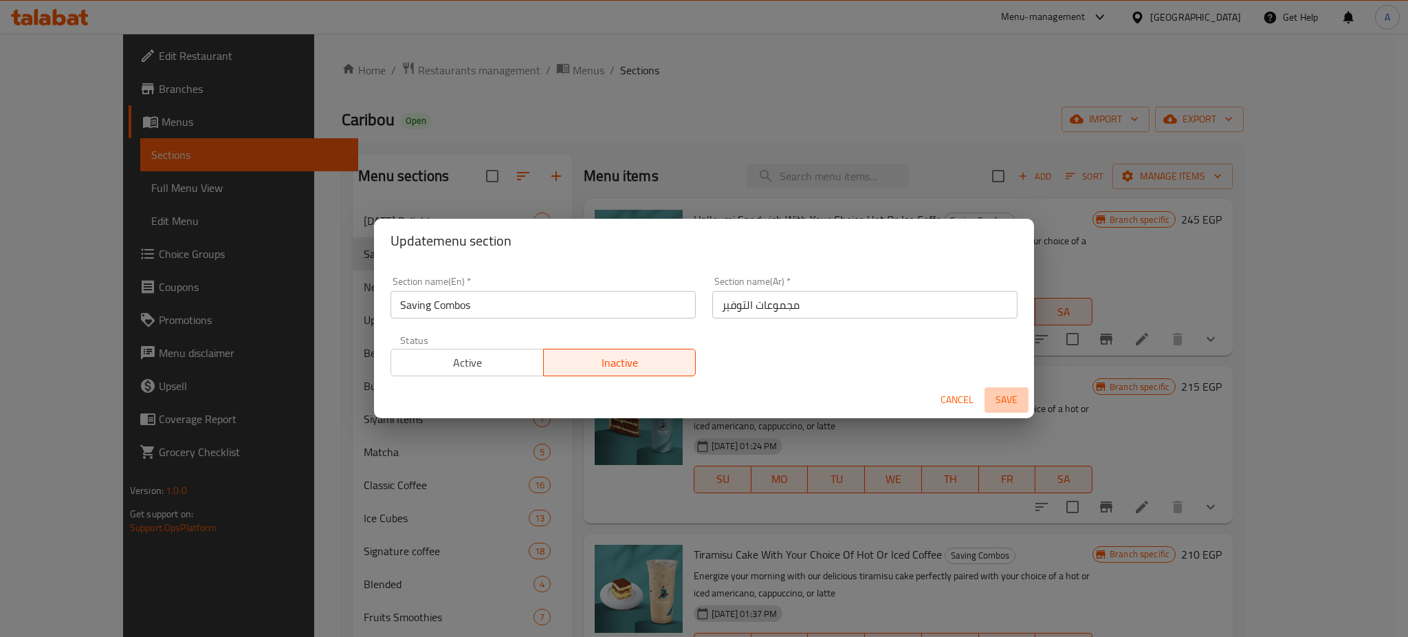
click at [1009, 395] on span "Save" at bounding box center [1006, 399] width 33 height 17
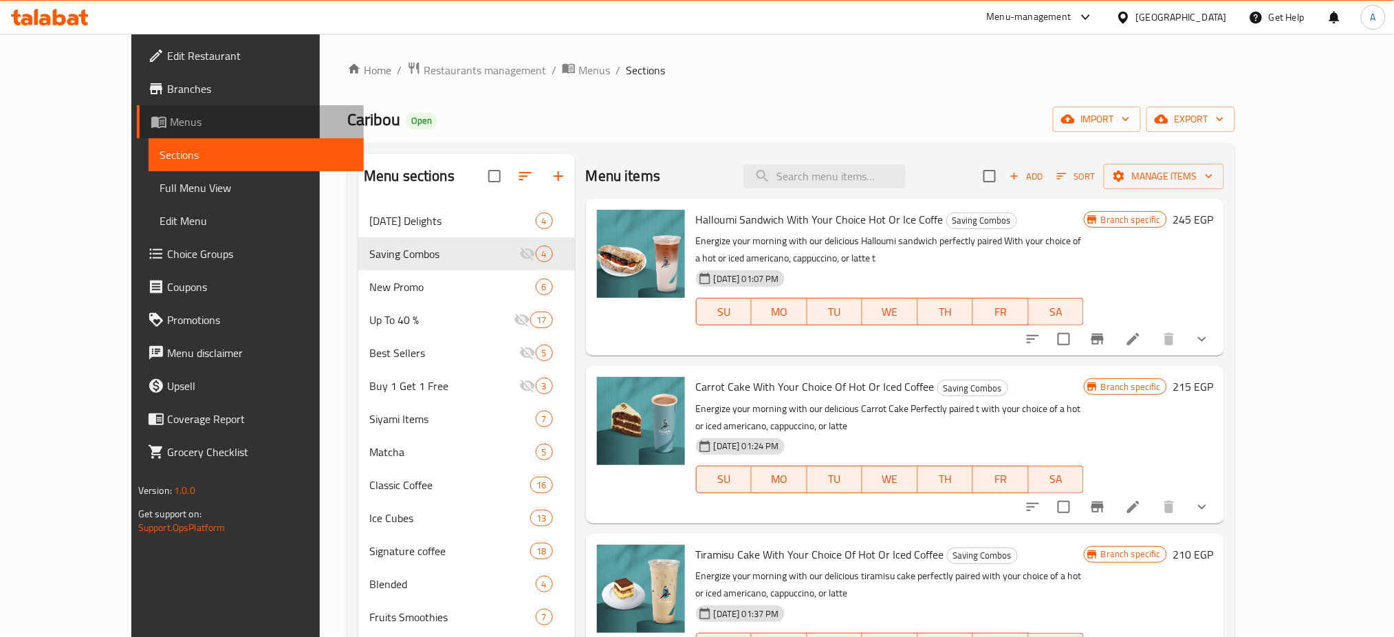
click at [170, 115] on span "Menus" at bounding box center [262, 121] width 184 height 17
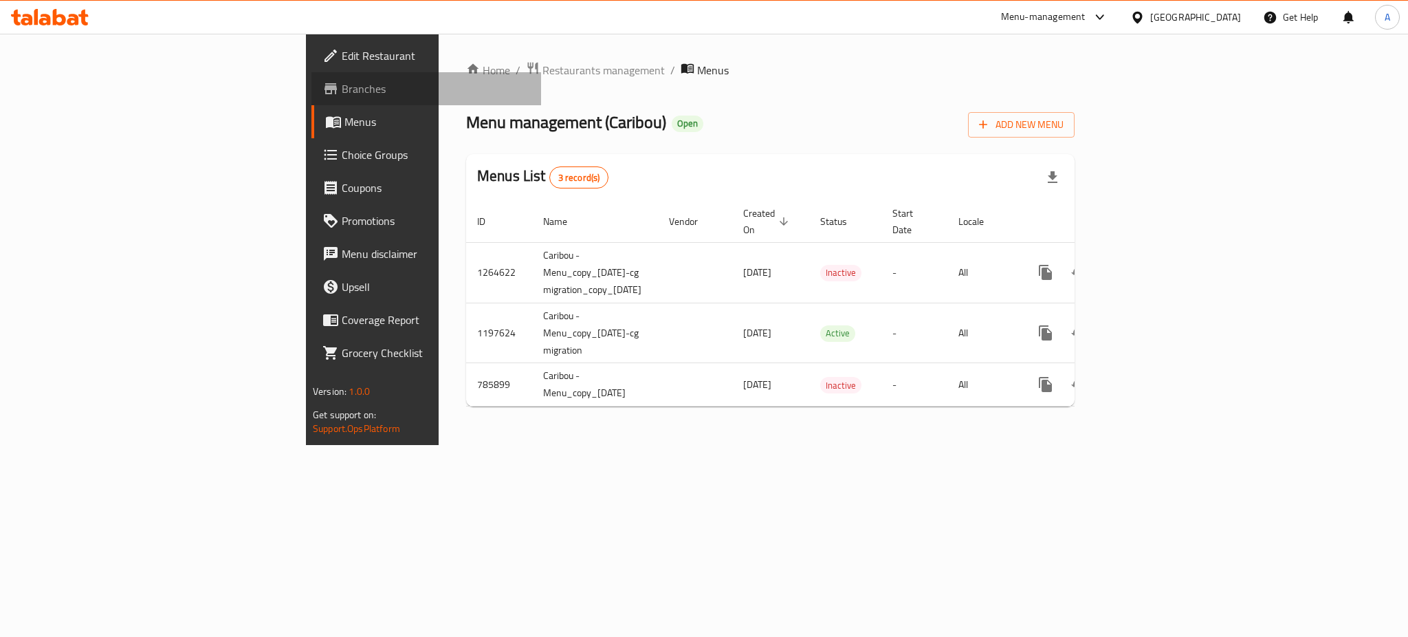
click at [342, 95] on span "Branches" at bounding box center [436, 88] width 188 height 17
